Goal: Information Seeking & Learning: Learn about a topic

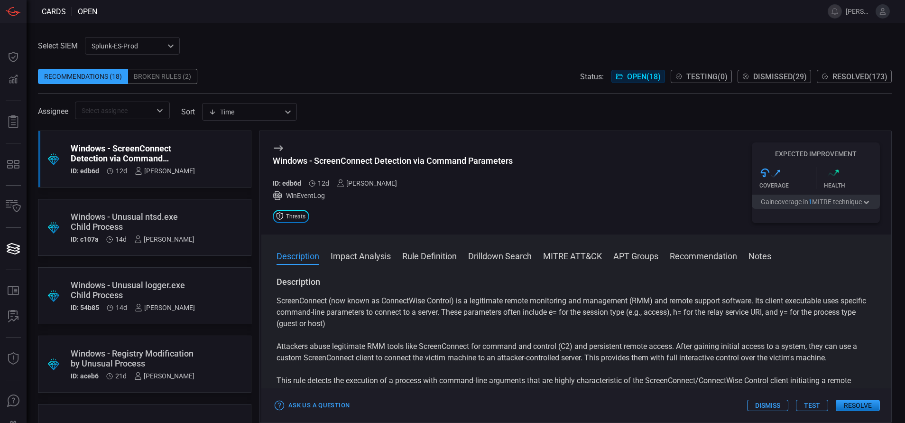
click at [145, 117] on div "​" at bounding box center [122, 110] width 95 height 18
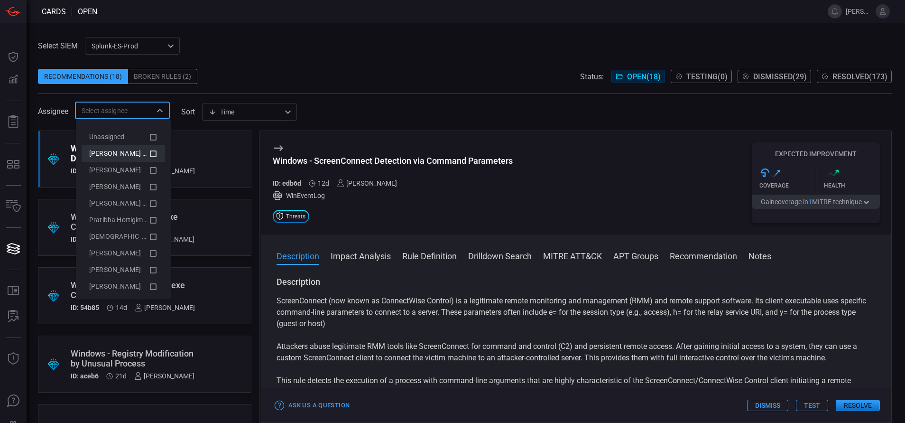
click at [150, 153] on li "[PERSON_NAME] (Myself)" at bounding box center [123, 153] width 83 height 17
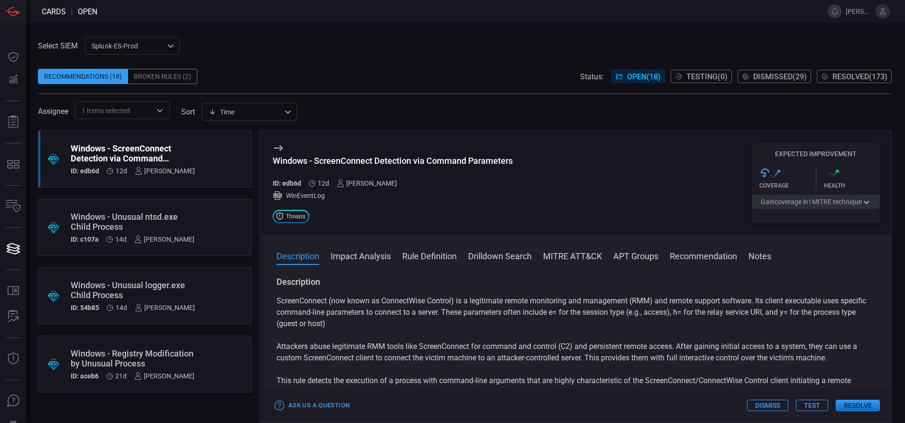
click at [235, 63] on span at bounding box center [465, 62] width 854 height 14
click at [173, 281] on div "Windows - Registry Modification by Unusual Process" at bounding box center [133, 358] width 124 height 20
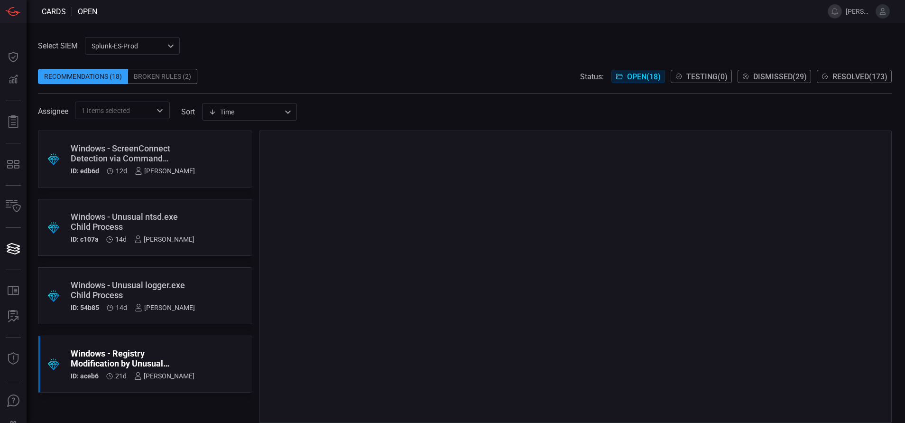
click at [175, 281] on div "Windows - Registry Modification by Unusual Process" at bounding box center [133, 358] width 124 height 20
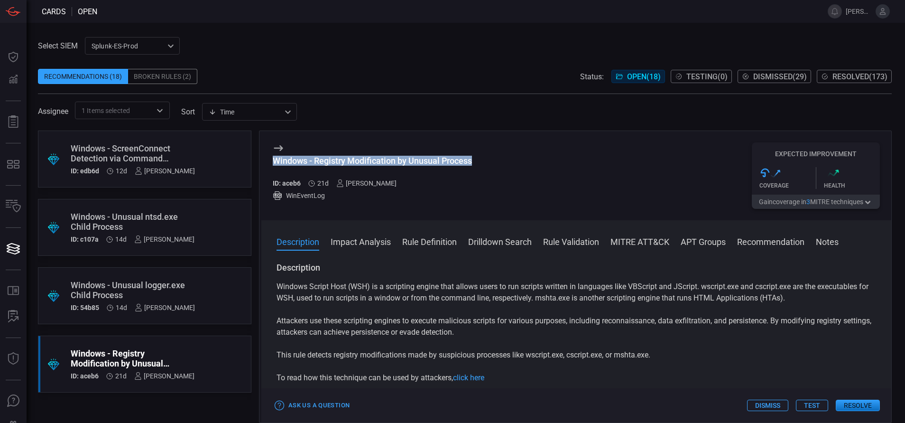
drag, startPoint x: 474, startPoint y: 161, endPoint x: 269, endPoint y: 165, distance: 204.9
click at [269, 165] on div "Windows - Registry Modification by Unusual Process ID: aceb6 21d [PERSON_NAME] …" at bounding box center [576, 175] width 630 height 89
drag, startPoint x: 472, startPoint y: 159, endPoint x: 275, endPoint y: 159, distance: 197.7
click at [275, 159] on div "Windows - Registry Modification by Unusual Process" at bounding box center [372, 161] width 199 height 10
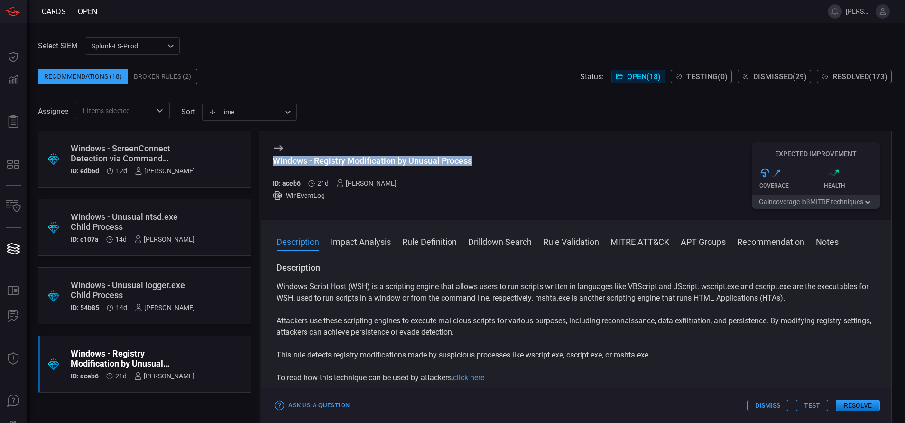
copy div "Windows - Registry Modification by Unusual Process"
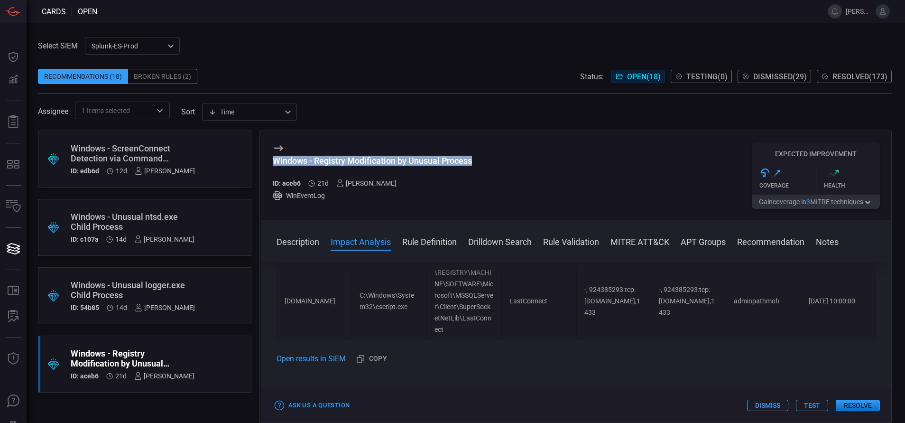
scroll to position [318, 0]
click at [429, 240] on button "Rule Definition" at bounding box center [429, 240] width 55 height 11
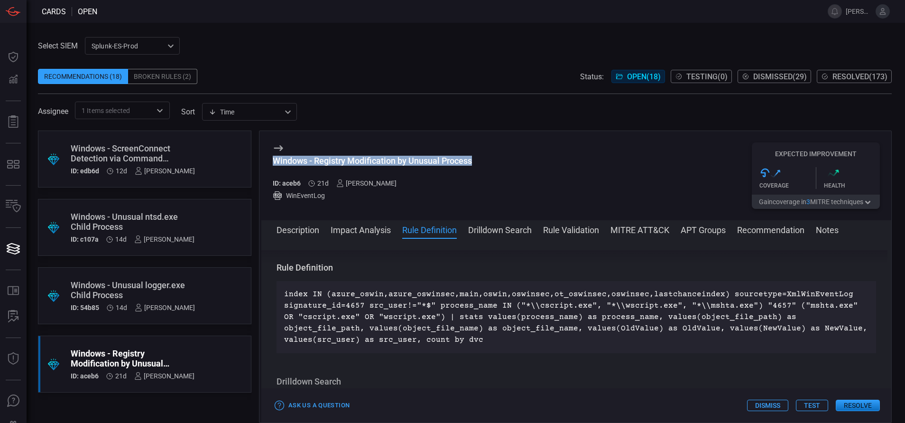
scroll to position [435, 0]
click at [180, 281] on div "Windows - Unusual logger.exe Child Process" at bounding box center [133, 290] width 124 height 20
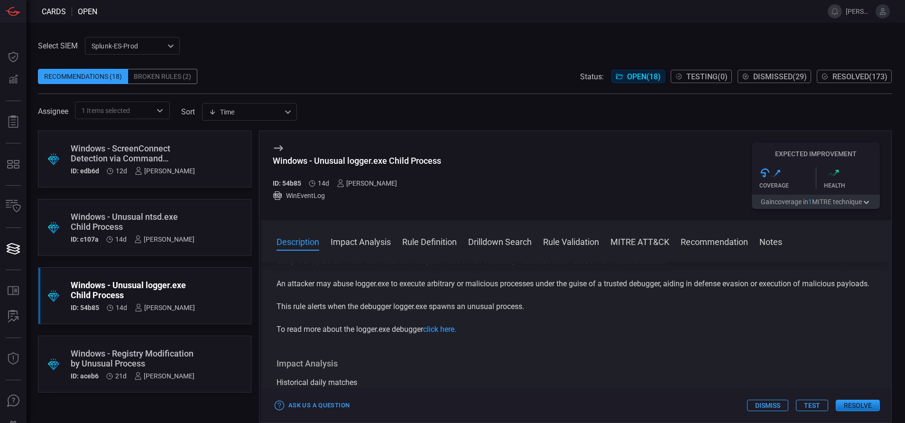
scroll to position [26, 0]
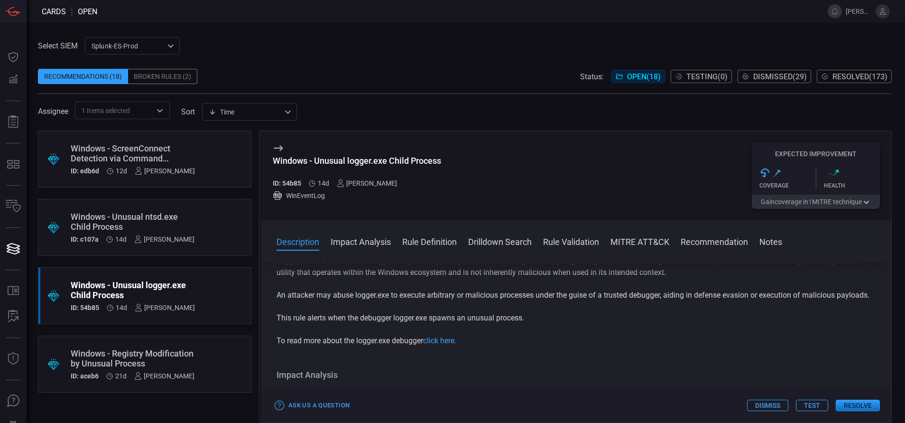
click at [419, 246] on button "Rule Definition" at bounding box center [429, 240] width 55 height 11
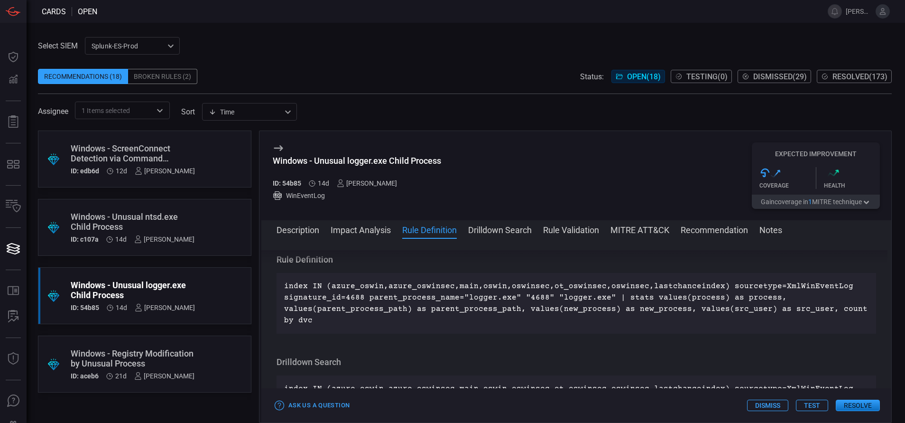
scroll to position [320, 0]
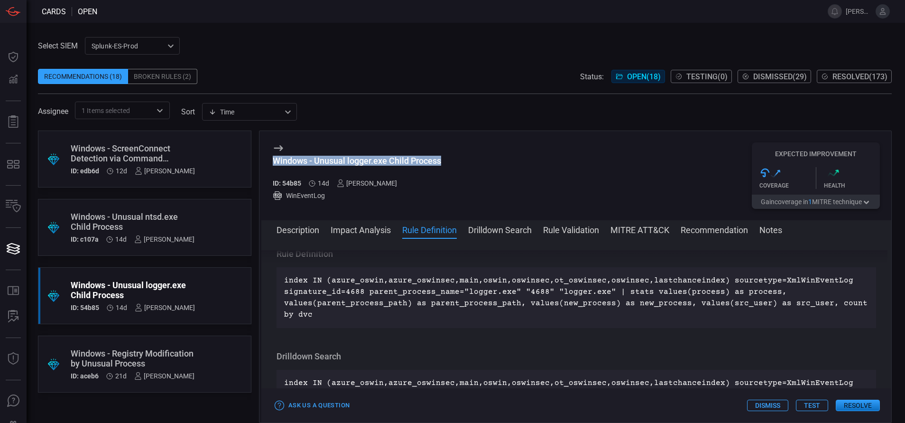
drag, startPoint x: 444, startPoint y: 161, endPoint x: 269, endPoint y: 162, distance: 174.5
click at [269, 162] on div "Windows - Unusual logger.exe Child Process ID: 54b85 14d [PERSON_NAME] WinEvent…" at bounding box center [576, 175] width 630 height 89
copy div "Windows - Unusual logger.exe Child Process"
click at [603, 224] on button "MITRE ATT&CK" at bounding box center [639, 228] width 59 height 11
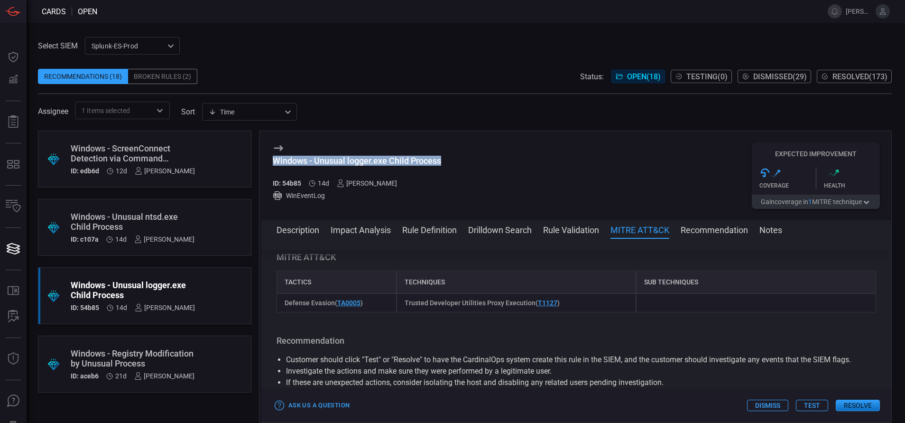
scroll to position [601, 0]
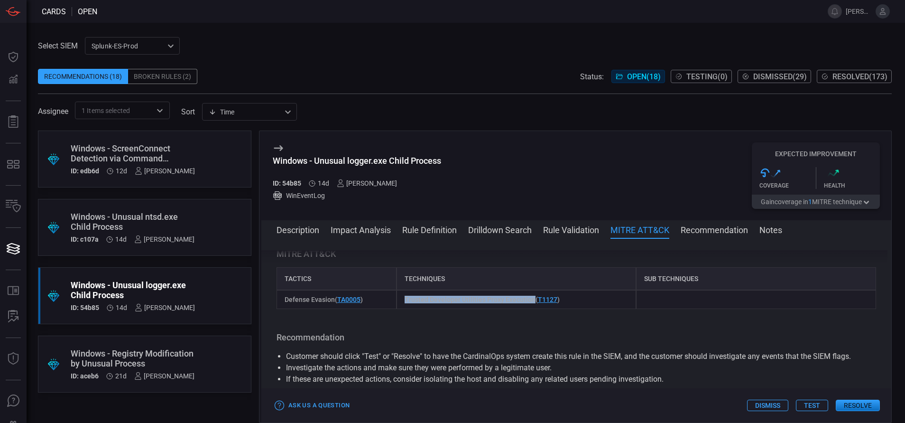
drag, startPoint x: 530, startPoint y: 311, endPoint x: 404, endPoint y: 314, distance: 126.2
click at [405, 281] on span "Trusted Developer Utilities Proxy Execution ( T1127 )" at bounding box center [482, 299] width 155 height 8
copy span "Trusted Developer Utilities Proxy Execution"
click at [432, 254] on div "Description Logger.exe is a Windows debugger component typically used for colle…" at bounding box center [576, 328] width 630 height 157
click at [427, 232] on button "Rule Definition" at bounding box center [429, 228] width 55 height 11
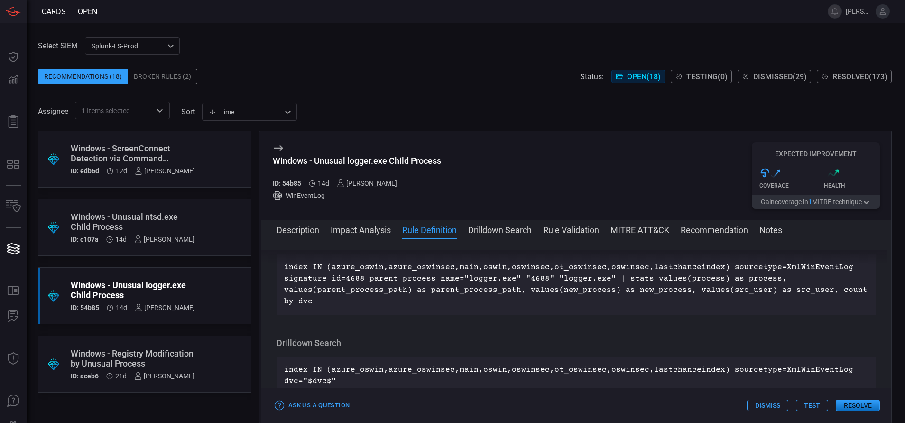
scroll to position [320, 0]
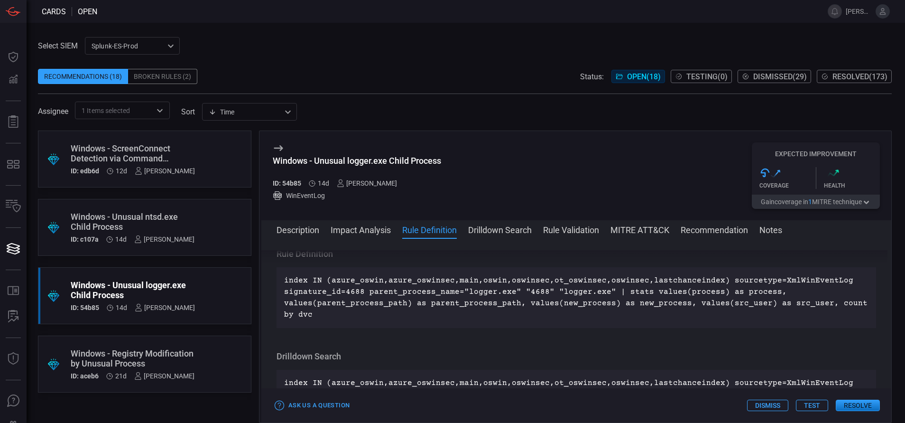
click at [296, 232] on button "Description" at bounding box center [297, 228] width 43 height 11
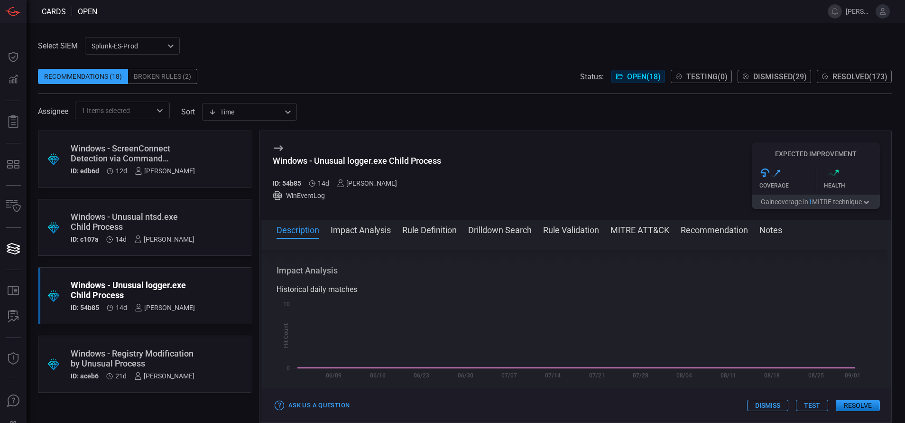
scroll to position [0, 0]
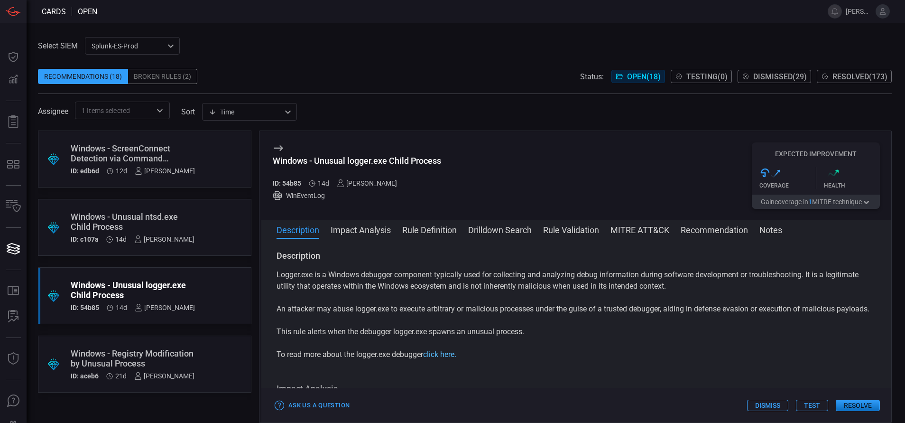
click at [440, 281] on link "click here." at bounding box center [439, 353] width 33 height 9
click at [451, 230] on button "Rule Definition" at bounding box center [429, 228] width 55 height 11
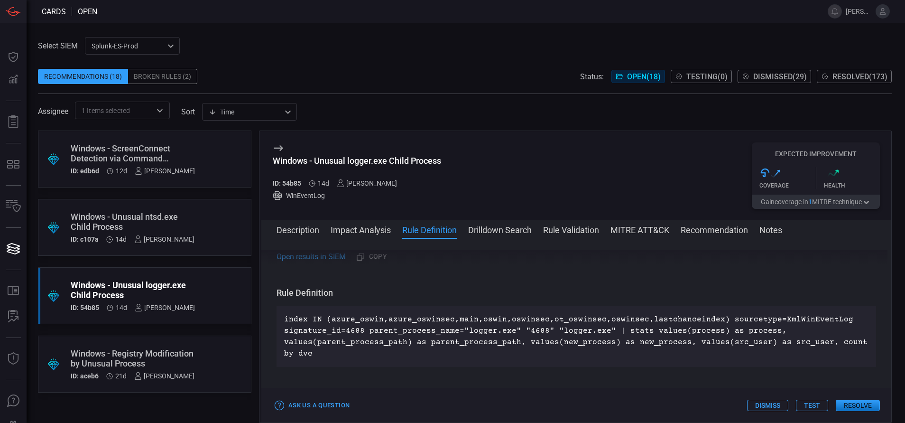
scroll to position [320, 0]
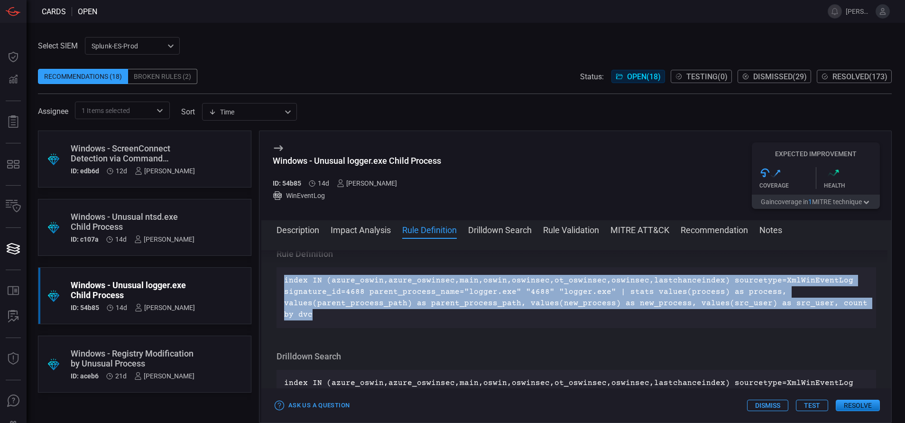
drag, startPoint x: 312, startPoint y: 325, endPoint x: 278, endPoint y: 291, distance: 48.3
click at [278, 281] on div "index IN (azure_oswin,azure_oswinsec,main,oswin,oswinsec,ot_oswinsec,oswinsec,l…" at bounding box center [575, 297] width 599 height 61
copy p "index IN (azure_oswin,azure_oswinsec,main,oswin,oswinsec,ot_oswinsec,oswinsec,l…"
click at [502, 228] on button "Drilldown Search" at bounding box center [500, 228] width 64 height 11
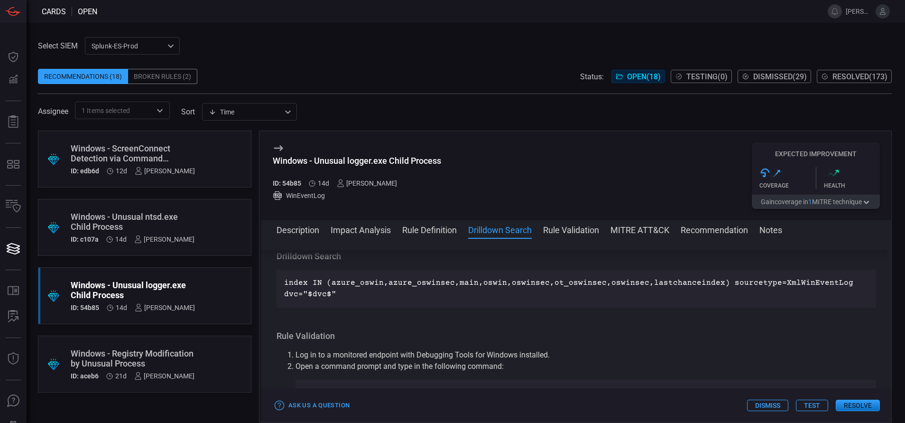
scroll to position [423, 0]
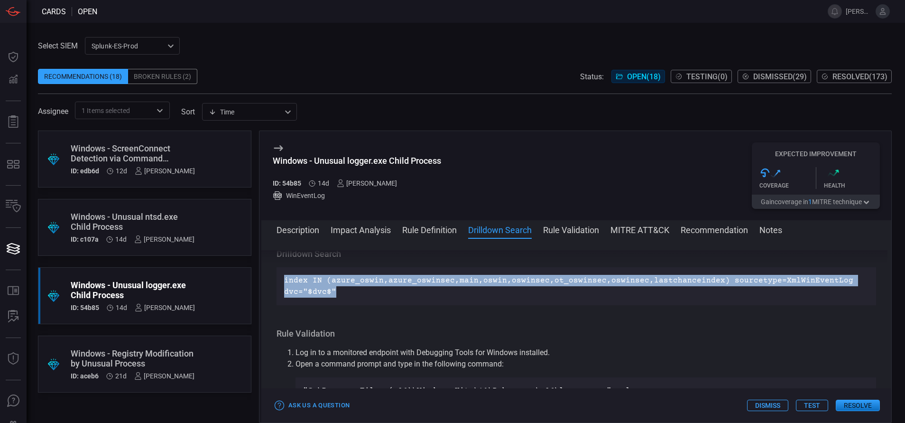
drag, startPoint x: 339, startPoint y: 304, endPoint x: 281, endPoint y: 287, distance: 60.5
click at [281, 281] on div "index IN (azure_oswin,azure_oswinsec,main,oswin,oswinsec,ot_oswinsec,oswinsec,l…" at bounding box center [575, 286] width 599 height 38
copy p "index IN (azure_oswin,azure_oswinsec,main,oswin,oswinsec,ot_oswinsec,oswinsec,l…"
click at [603, 230] on button "MITRE ATT&CK" at bounding box center [639, 228] width 59 height 11
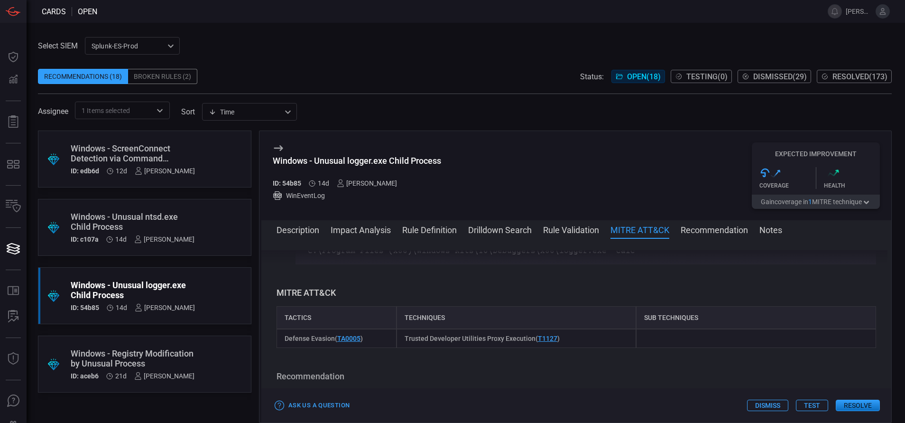
scroll to position [601, 0]
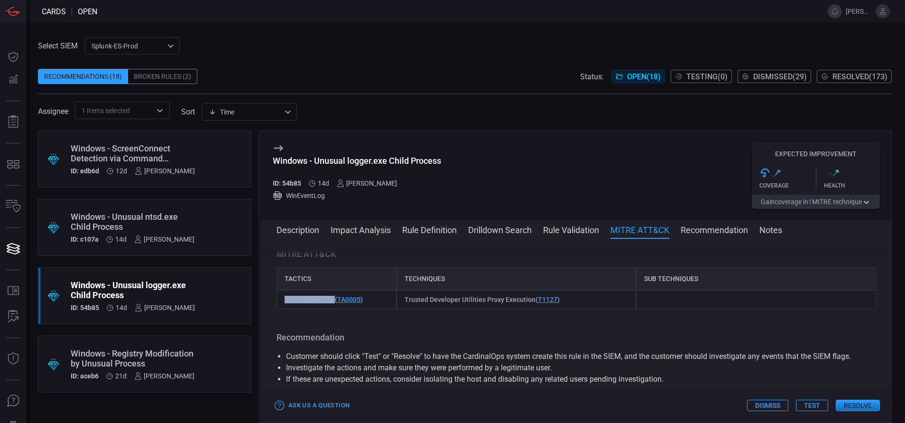
drag, startPoint x: 334, startPoint y: 312, endPoint x: 286, endPoint y: 313, distance: 47.9
click at [286, 281] on span "Defense Evasion ( TA0005 )" at bounding box center [324, 299] width 78 height 8
copy span "Defense Evasion"
click at [432, 226] on button "Rule Definition" at bounding box center [429, 228] width 55 height 11
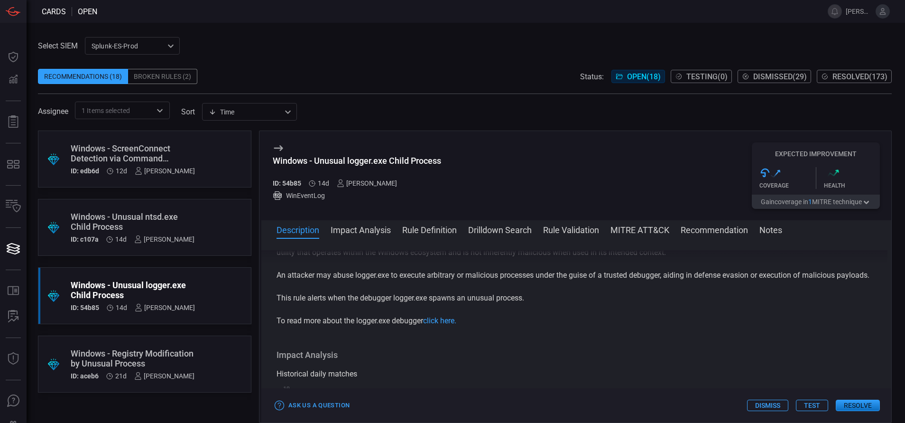
scroll to position [0, 0]
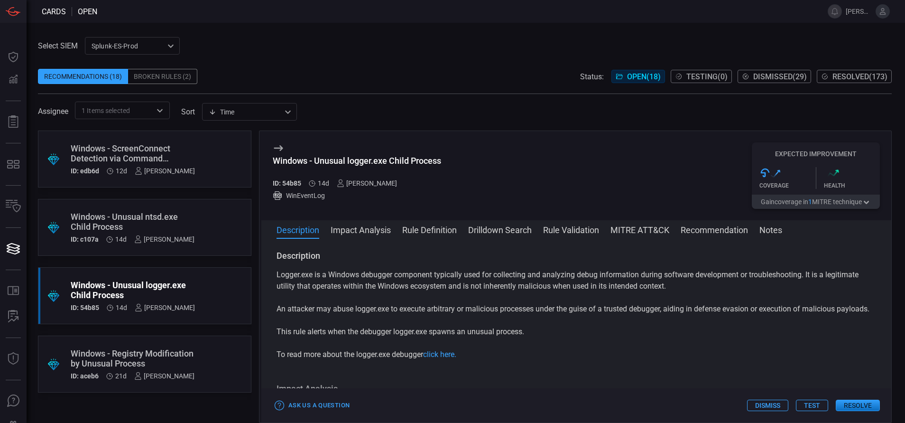
click at [432, 230] on button "Rule Definition" at bounding box center [429, 228] width 55 height 11
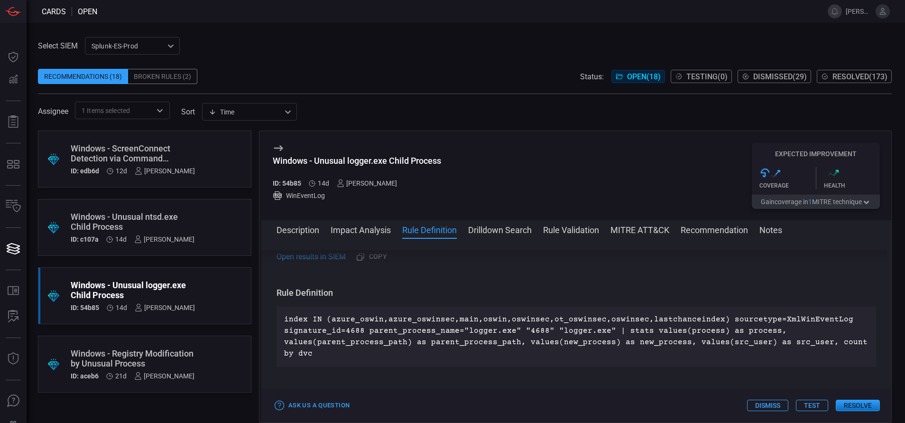
scroll to position [320, 0]
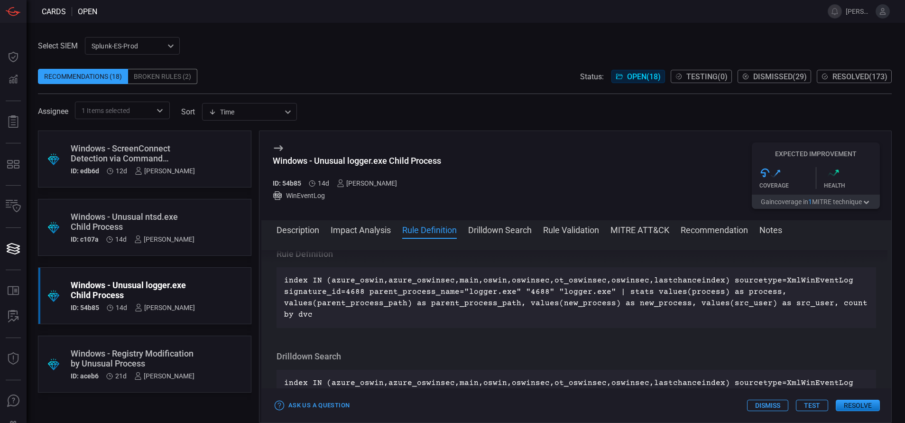
click at [175, 229] on div "Windows - Unusual ntsd.exe Child Process" at bounding box center [133, 222] width 124 height 20
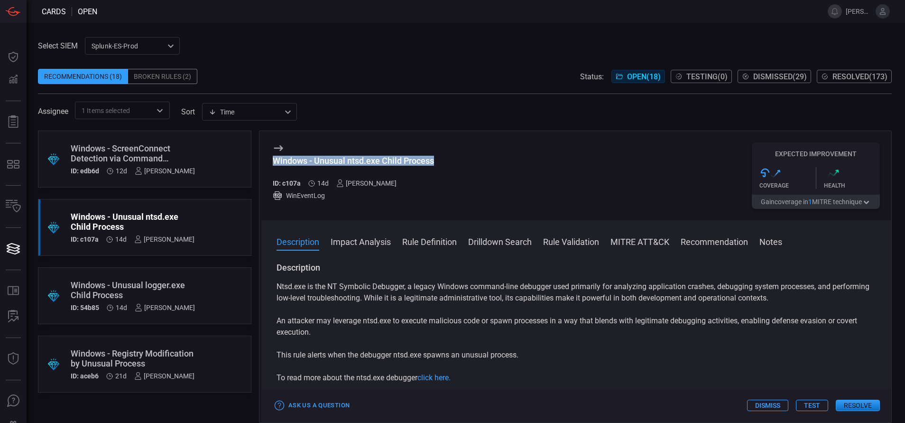
drag, startPoint x: 437, startPoint y: 159, endPoint x: 273, endPoint y: 156, distance: 164.1
click at [273, 156] on div "Windows - Unusual ntsd.exe Child Process ID: c107a 14d [PERSON_NAME] WinEventLo…" at bounding box center [576, 175] width 630 height 89
copy div "Windows - Unusual ntsd.exe Child Process"
click at [603, 247] on button "MITRE ATT&CK" at bounding box center [639, 240] width 59 height 11
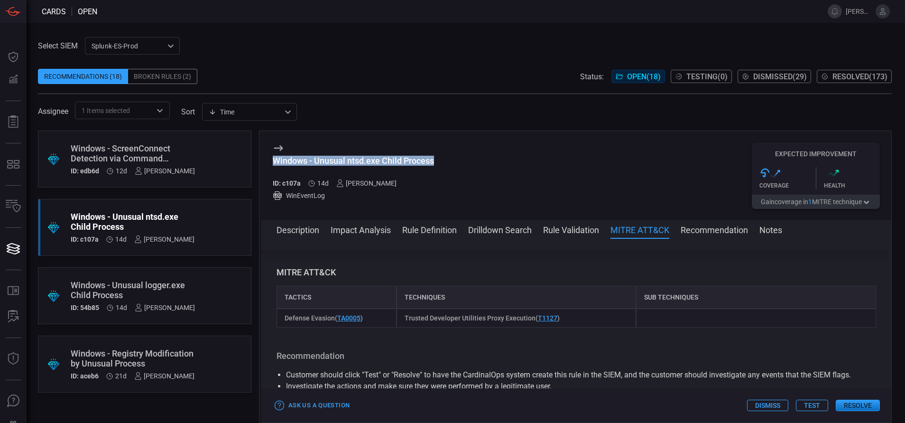
scroll to position [601, 0]
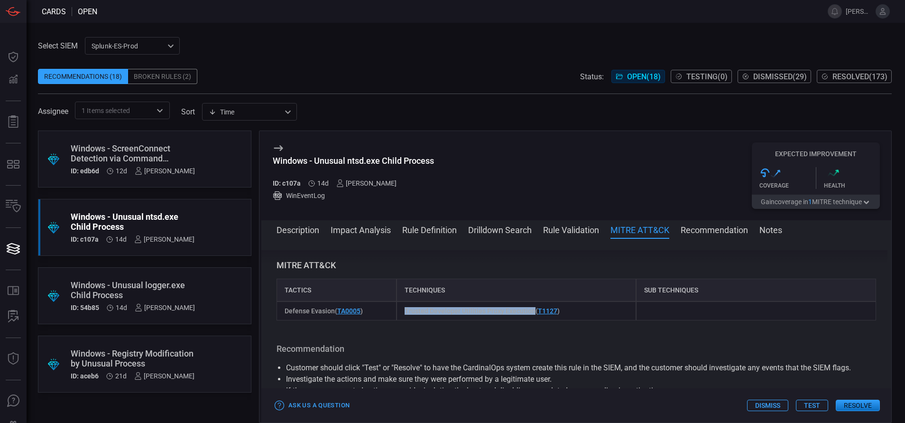
drag, startPoint x: 529, startPoint y: 306, endPoint x: 394, endPoint y: 312, distance: 135.3
click at [394, 281] on div "Defense Evasion ( TA0005 ) Trusted Developer Utilities Proxy Execution ( T1127 )" at bounding box center [575, 310] width 599 height 19
copy div "Trusted Developer Utilities Proxy Execution"
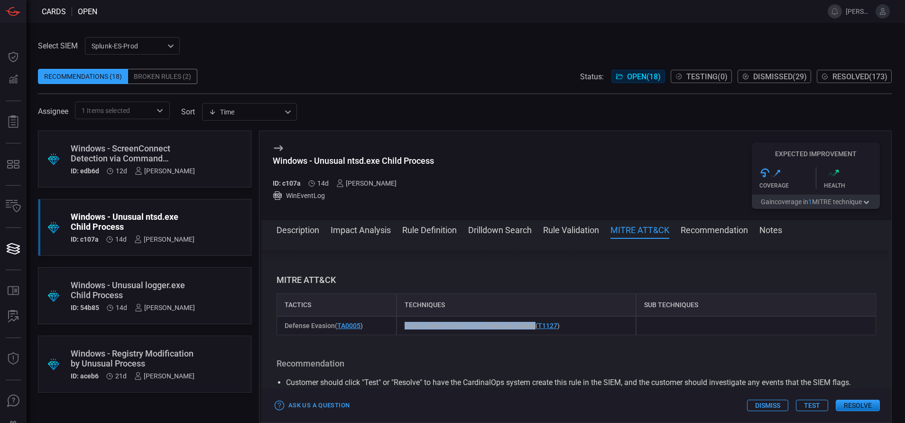
scroll to position [585, 0]
click at [413, 224] on button "Rule Definition" at bounding box center [429, 228] width 55 height 11
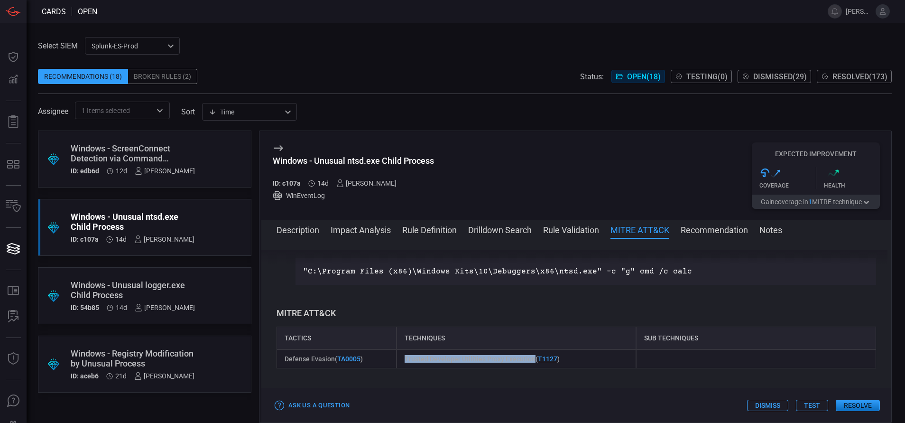
scroll to position [553, 0]
click at [427, 230] on button "Rule Definition" at bounding box center [429, 228] width 55 height 11
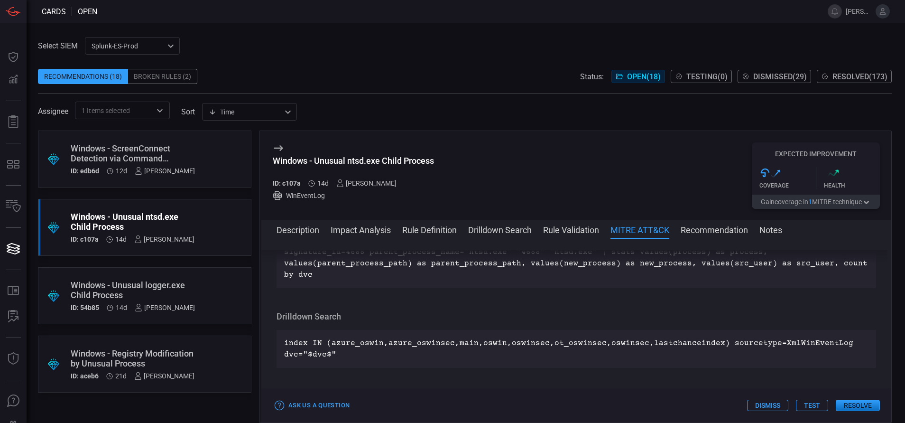
scroll to position [320, 0]
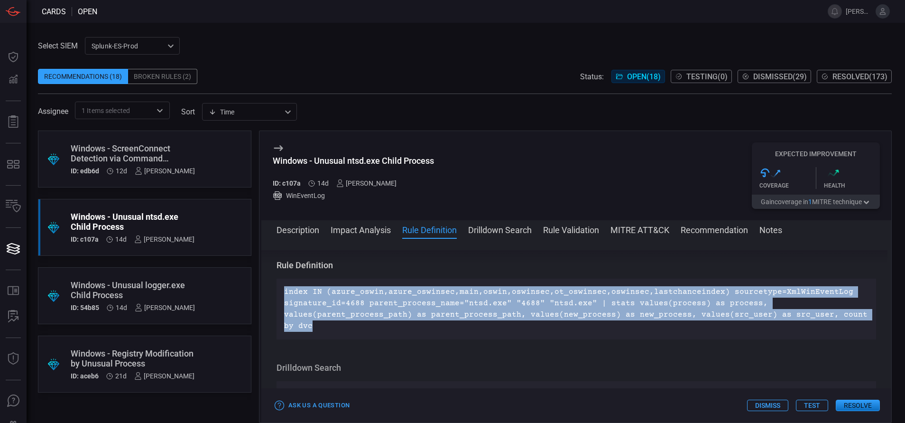
drag, startPoint x: 299, startPoint y: 325, endPoint x: 275, endPoint y: 293, distance: 39.9
click at [275, 281] on div "Description Ntsd.exe is the NT Symbolic Debugger, a legacy Windows command-line…" at bounding box center [576, 328] width 630 height 157
copy p "index IN (azure_oswin,azure_oswinsec,main,oswin,oswinsec,ot_oswinsec,oswinsec,l…"
click at [510, 226] on button "Drilldown Search" at bounding box center [500, 228] width 64 height 11
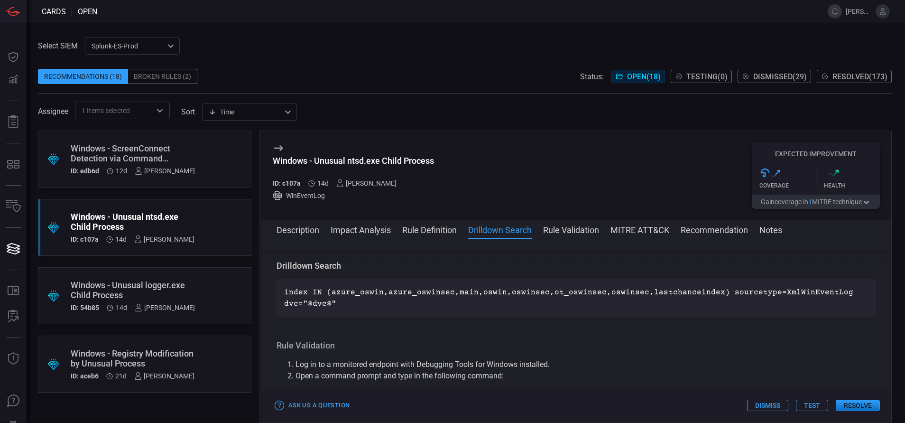
scroll to position [423, 0]
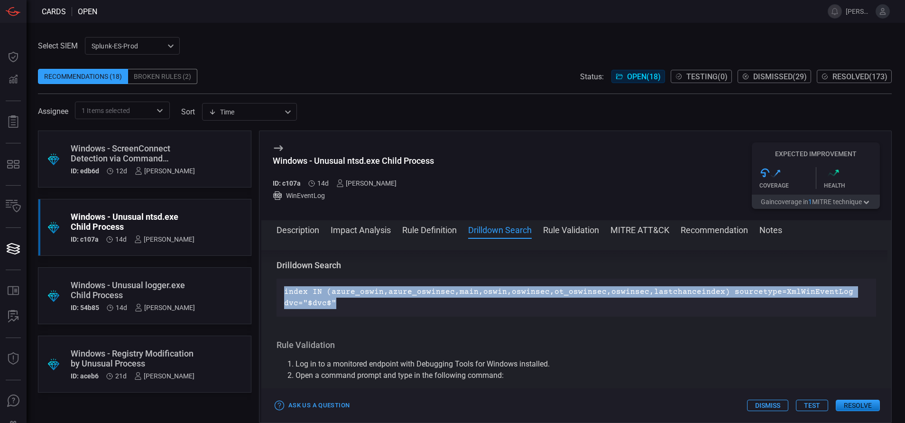
drag, startPoint x: 336, startPoint y: 304, endPoint x: 282, endPoint y: 283, distance: 58.4
click at [282, 281] on div "index IN (azure_oswin,azure_oswinsec,main,oswin,oswinsec,ot_oswinsec,oswinsec,l…" at bounding box center [575, 297] width 599 height 38
copy p "index IN (azure_oswin,azure_oswinsec,main,oswin,oswinsec,ot_oswinsec,oswinsec,l…"
click at [311, 234] on button "Description" at bounding box center [297, 228] width 43 height 11
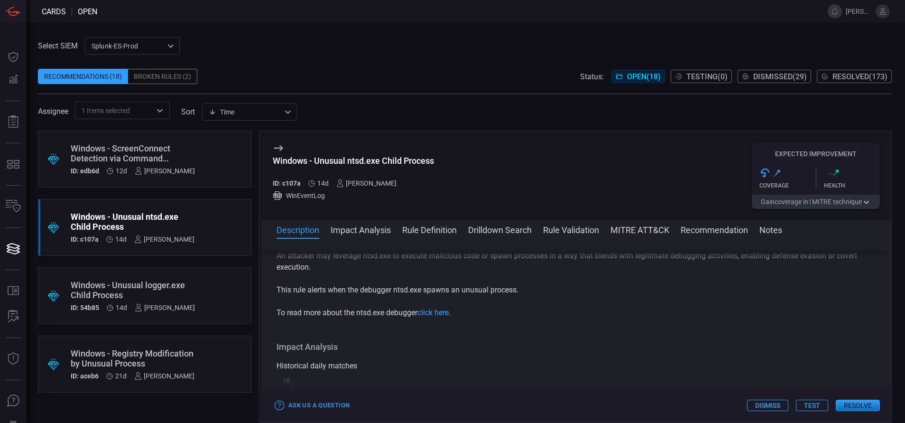
scroll to position [0, 0]
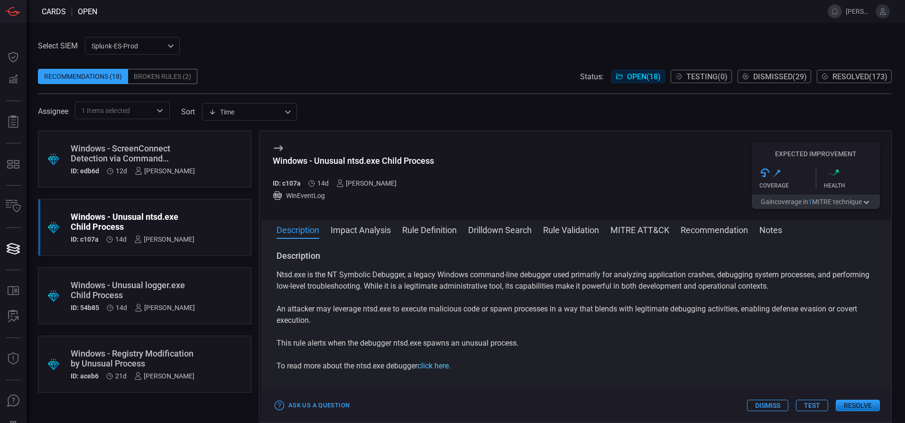
click at [431, 281] on link "click here." at bounding box center [433, 365] width 33 height 9
click at [442, 232] on button "Rule Definition" at bounding box center [429, 228] width 55 height 11
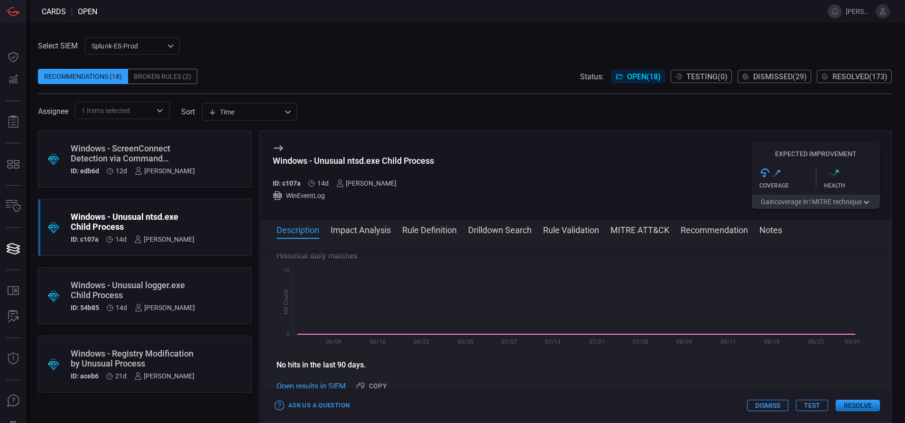
scroll to position [320, 0]
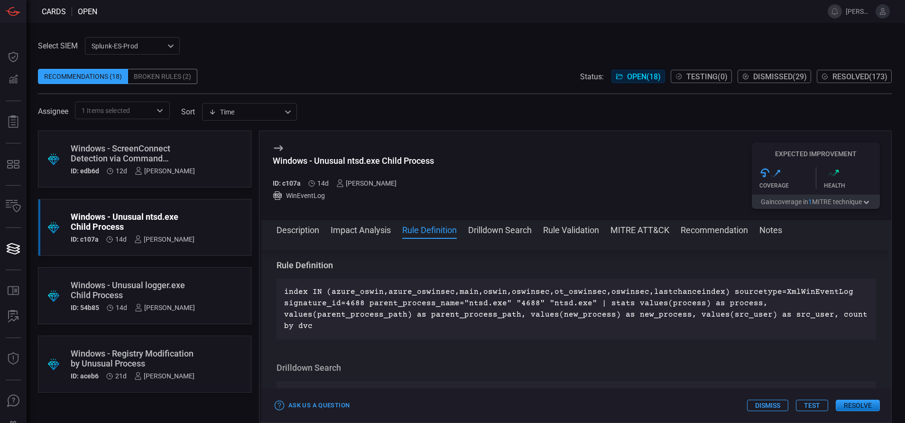
click at [483, 226] on button "Drilldown Search" at bounding box center [500, 228] width 64 height 11
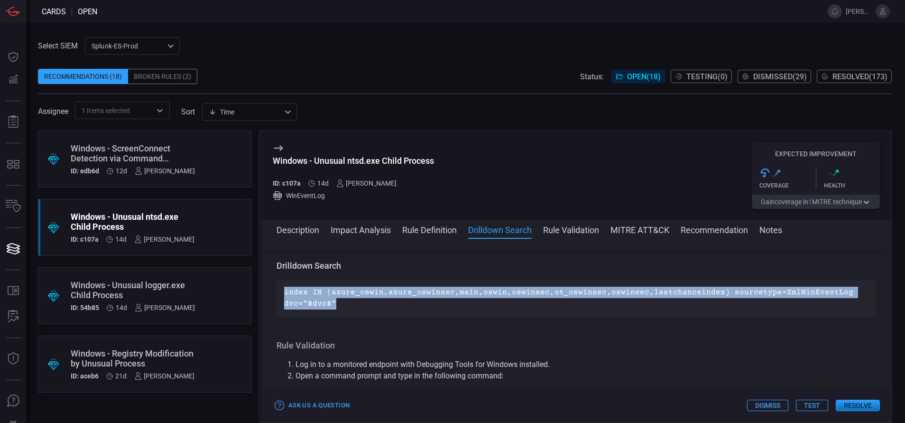
scroll to position [423, 0]
click at [441, 225] on button "Rule Definition" at bounding box center [429, 228] width 55 height 11
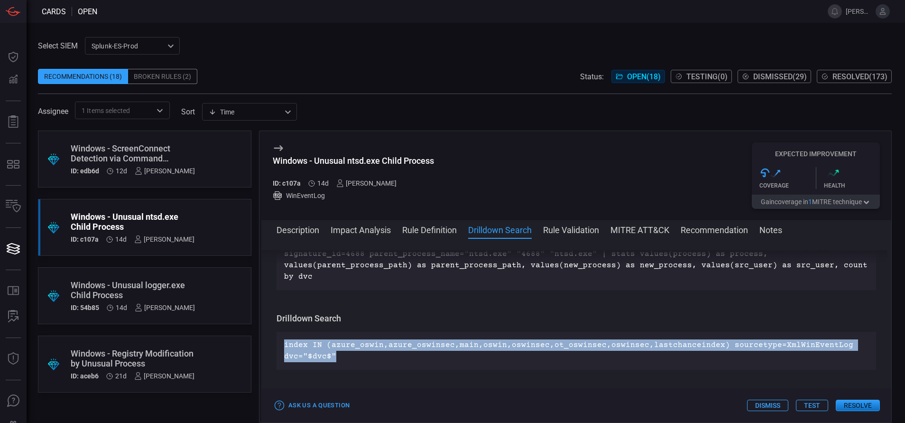
scroll to position [320, 0]
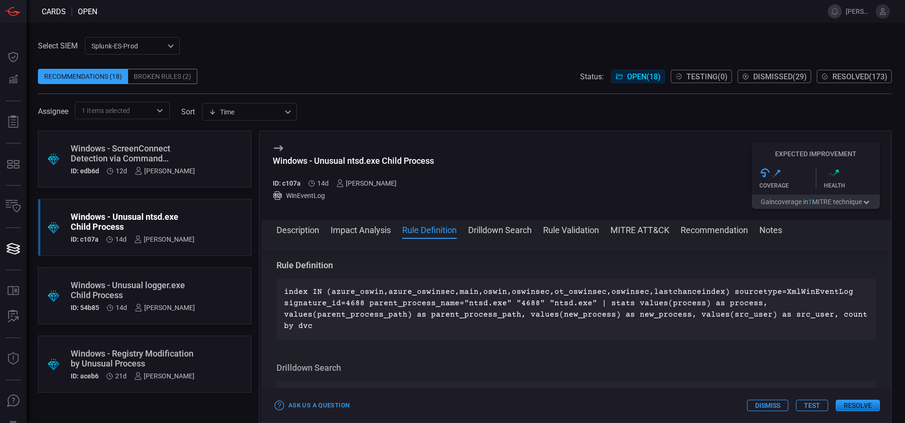
click at [311, 233] on button "Description" at bounding box center [297, 228] width 43 height 11
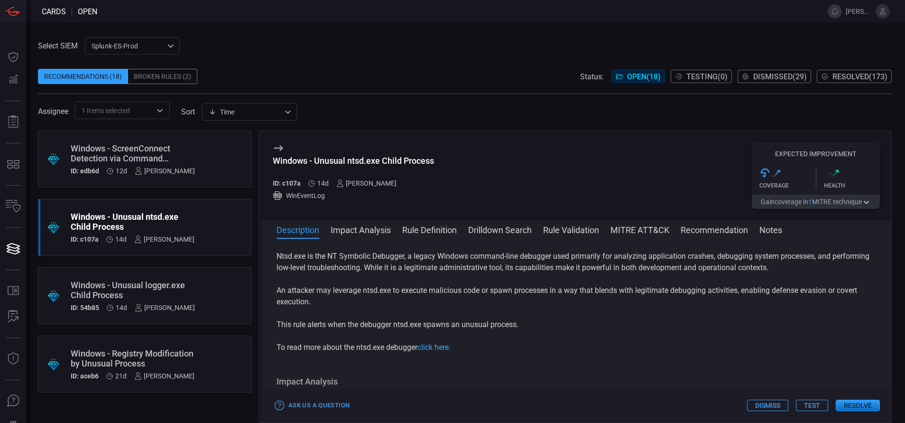
scroll to position [0, 0]
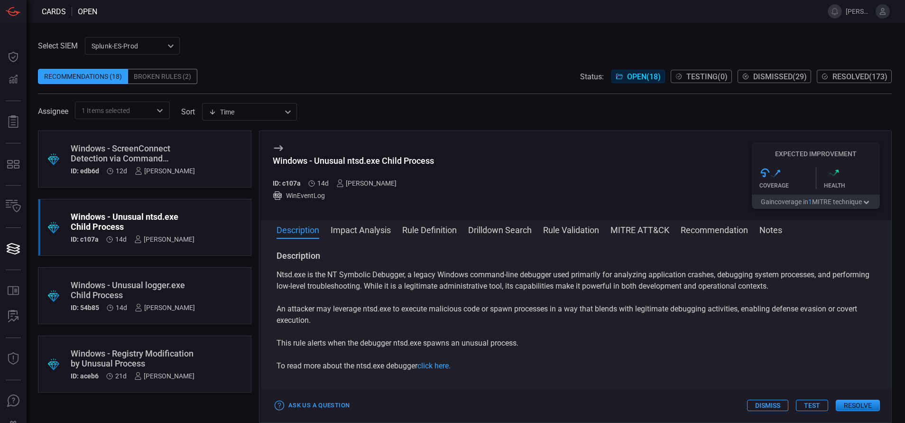
click at [603, 231] on button "MITRE ATT&CK" at bounding box center [639, 228] width 59 height 11
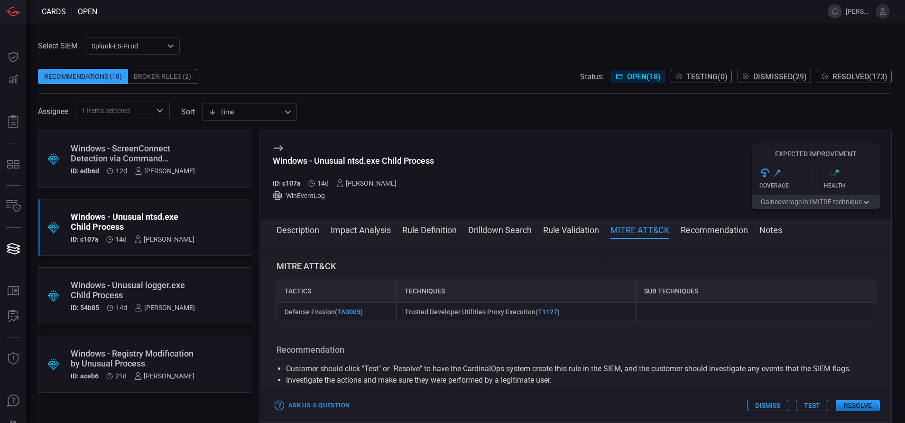
scroll to position [601, 0]
drag, startPoint x: 283, startPoint y: 310, endPoint x: 333, endPoint y: 318, distance: 50.4
click at [333, 281] on div "Defense Evasion ( TA0005 )" at bounding box center [336, 310] width 120 height 19
click at [445, 230] on button "Rule Definition" at bounding box center [429, 228] width 55 height 11
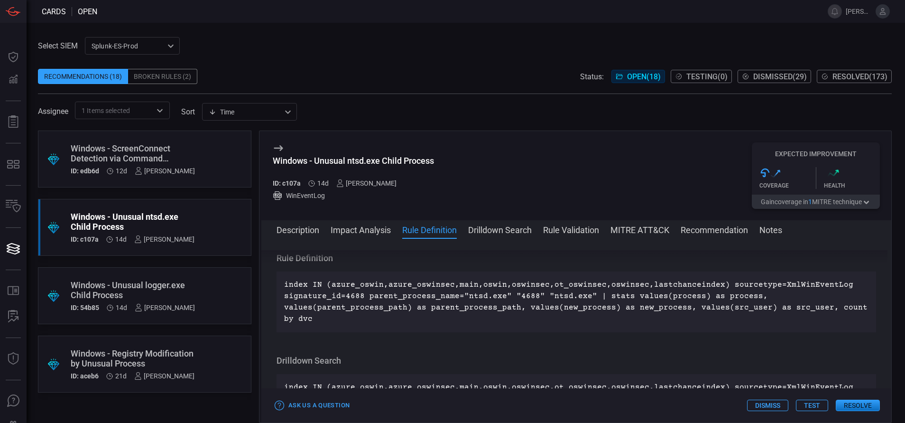
scroll to position [320, 0]
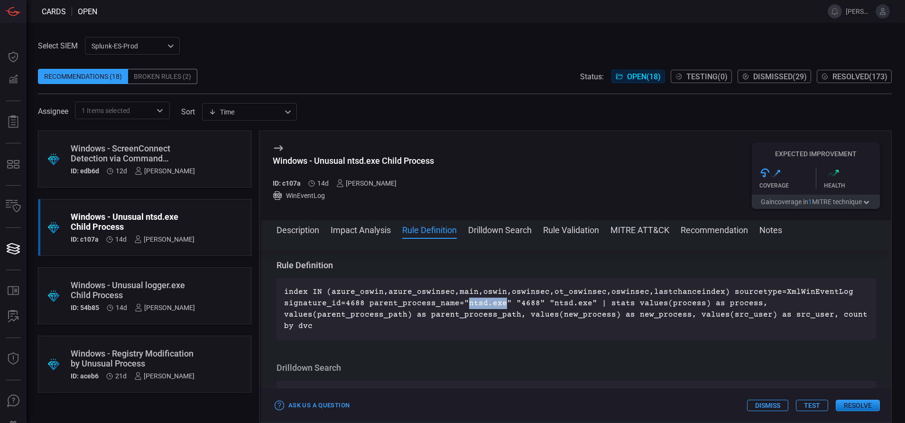
drag, startPoint x: 498, startPoint y: 303, endPoint x: 462, endPoint y: 303, distance: 36.0
click at [462, 281] on p "index IN (azure_oswin,azure_oswinsec,main,oswin,oswinsec,ot_oswinsec,oswinsec,l…" at bounding box center [576, 309] width 584 height 46
drag, startPoint x: 579, startPoint y: 301, endPoint x: 544, endPoint y: 303, distance: 35.1
click at [544, 281] on p "index IN (azure_oswin,azure_oswinsec,main,oswin,oswinsec,ot_oswinsec,oswinsec,l…" at bounding box center [576, 309] width 584 height 46
